Goal: Understand site structure: Grasp the organization and layout of the website

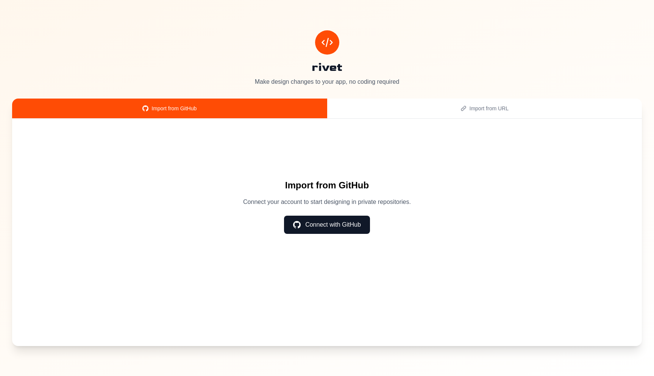
click at [460, 219] on div "Import from GitHub Connect your account to start designing in private repositor…" at bounding box center [326, 206] width 605 height 151
